Goal: Find specific page/section

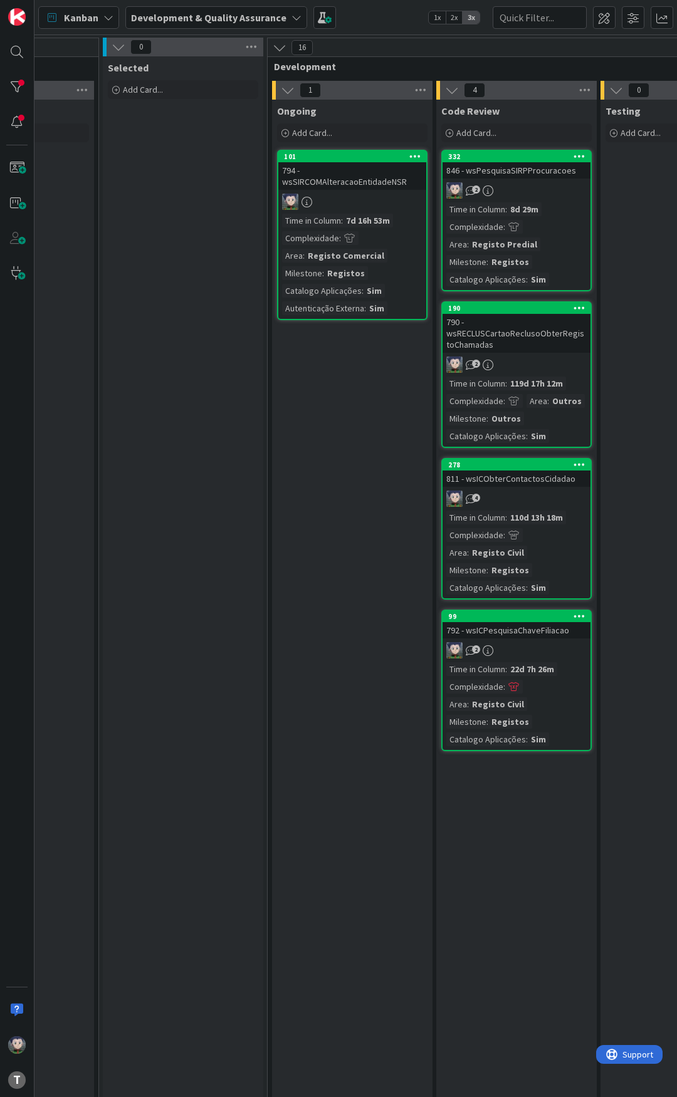
click at [380, 166] on div "794 - wsSIRCOMAlteracaoEntidadeNSR" at bounding box center [352, 176] width 148 height 28
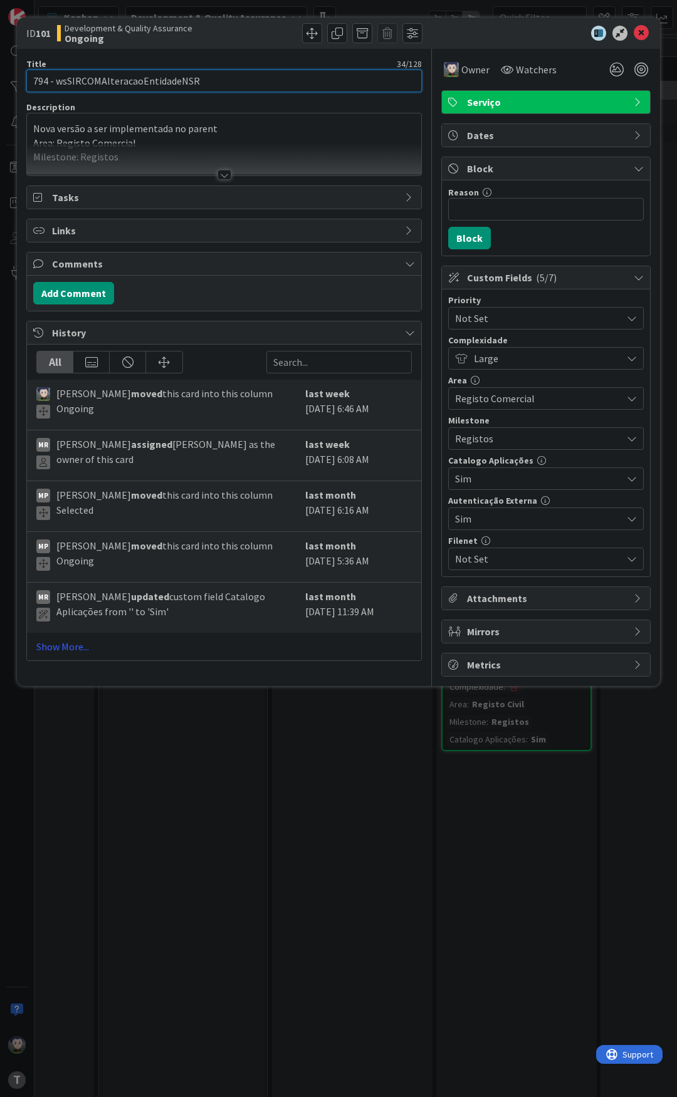
click at [149, 84] on input "794 - wsSIRCOMAlteracaoEntidadeNSR" at bounding box center [223, 81] width 395 height 23
click at [531, 35] on div at bounding box center [539, 33] width 222 height 15
click at [531, 36] on div at bounding box center [539, 33] width 222 height 15
drag, startPoint x: 527, startPoint y: 36, endPoint x: 511, endPoint y: 46, distance: 18.9
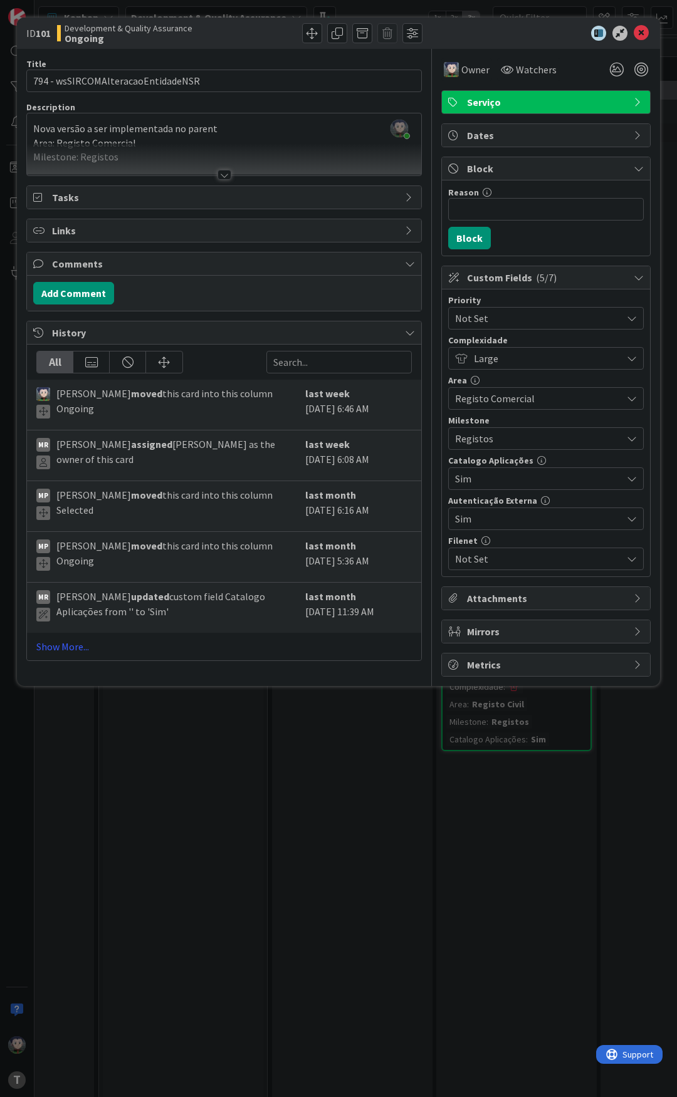
click at [527, 38] on div at bounding box center [539, 33] width 222 height 15
